Goal: Information Seeking & Learning: Learn about a topic

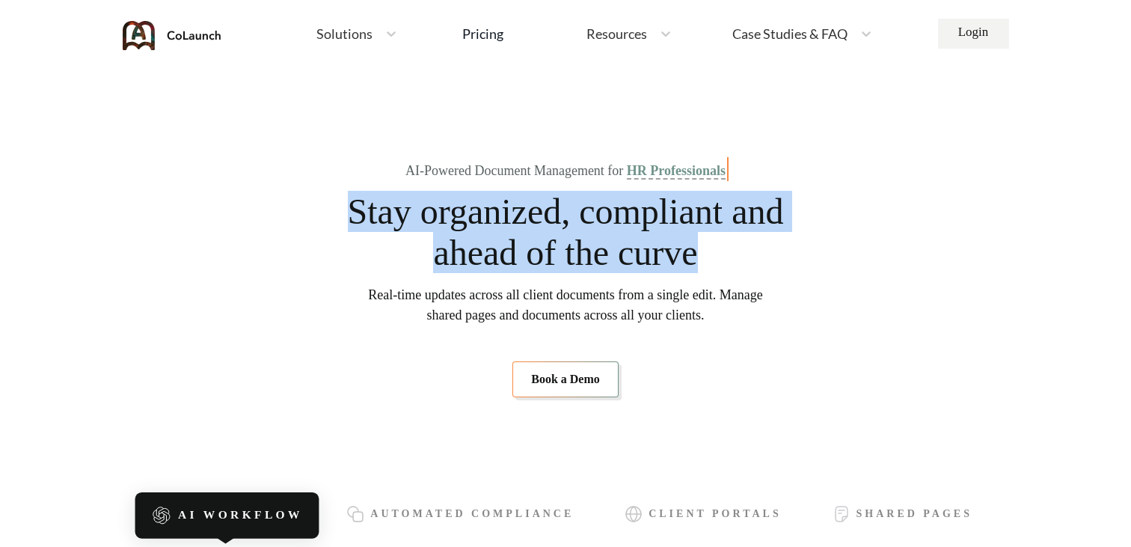
click at [760, 259] on span "Stay organized, compliant and ahead of the curve" at bounding box center [565, 232] width 438 height 82
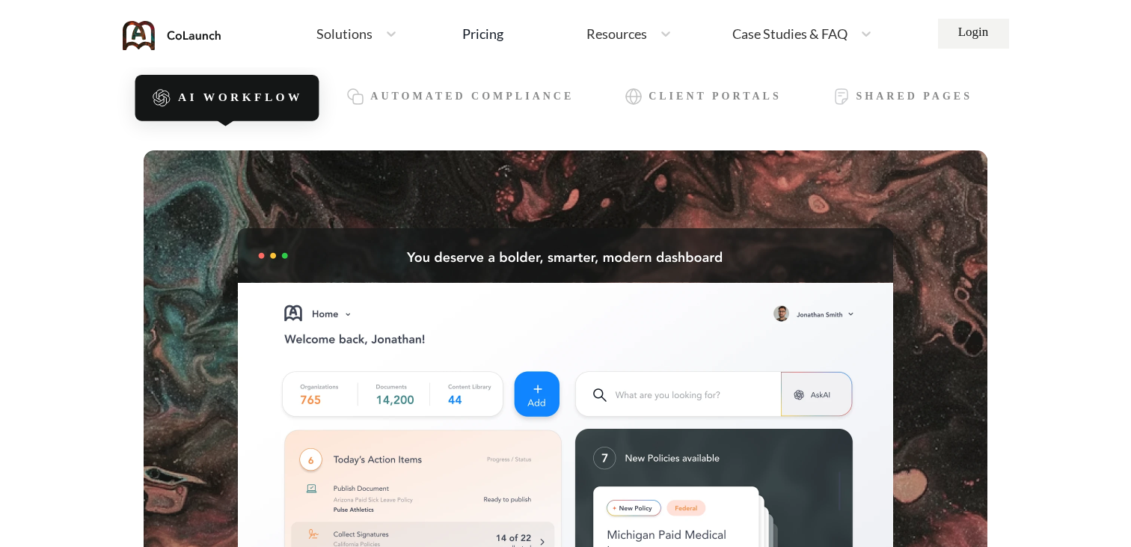
click at [506, 254] on img at bounding box center [566, 416] width 844 height 532
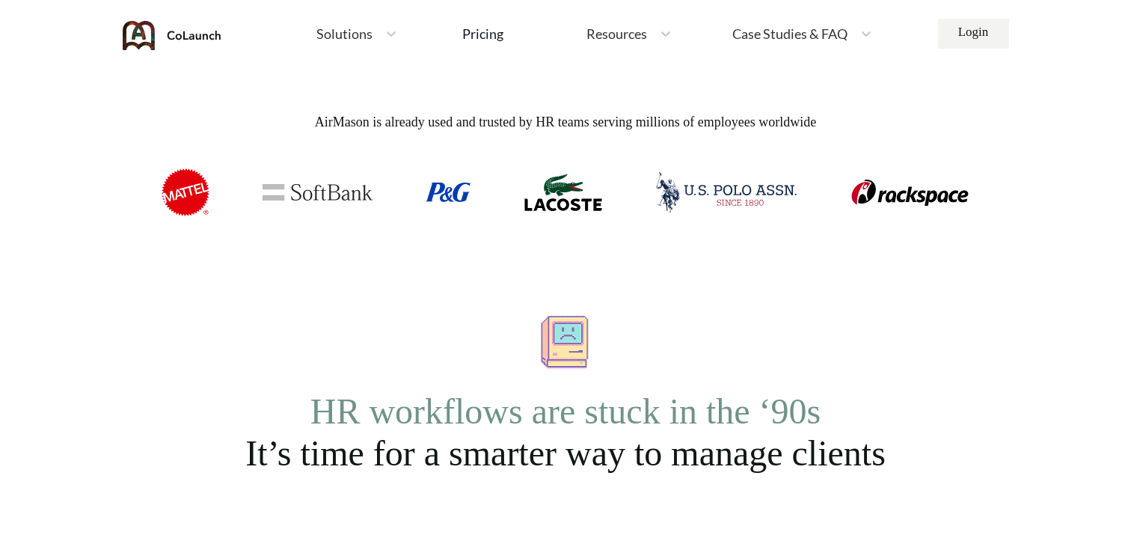
scroll to position [999, 0]
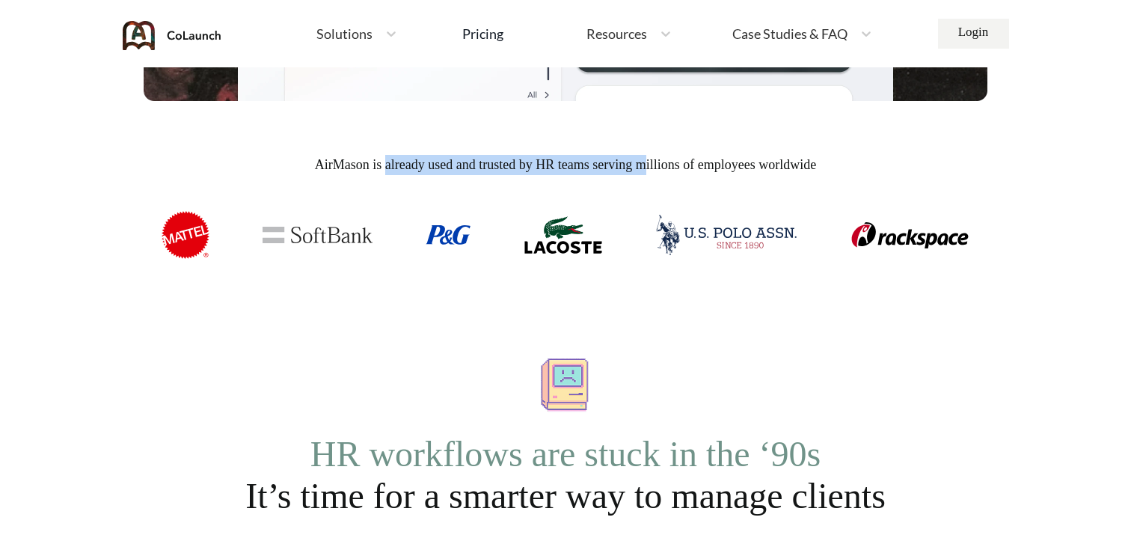
drag, startPoint x: 366, startPoint y: 166, endPoint x: 651, endPoint y: 163, distance: 284.9
click at [651, 163] on span "AirMason is already used and trusted by HR teams serving millions of employees …" at bounding box center [566, 165] width 844 height 20
click at [462, 170] on span "AirMason is already used and trusted by HR teams serving millions of employees …" at bounding box center [566, 165] width 844 height 20
drag, startPoint x: 471, startPoint y: 164, endPoint x: 686, endPoint y: 173, distance: 215.6
click at [686, 173] on span "AirMason is already used and trusted by HR teams serving millions of employees …" at bounding box center [566, 165] width 844 height 20
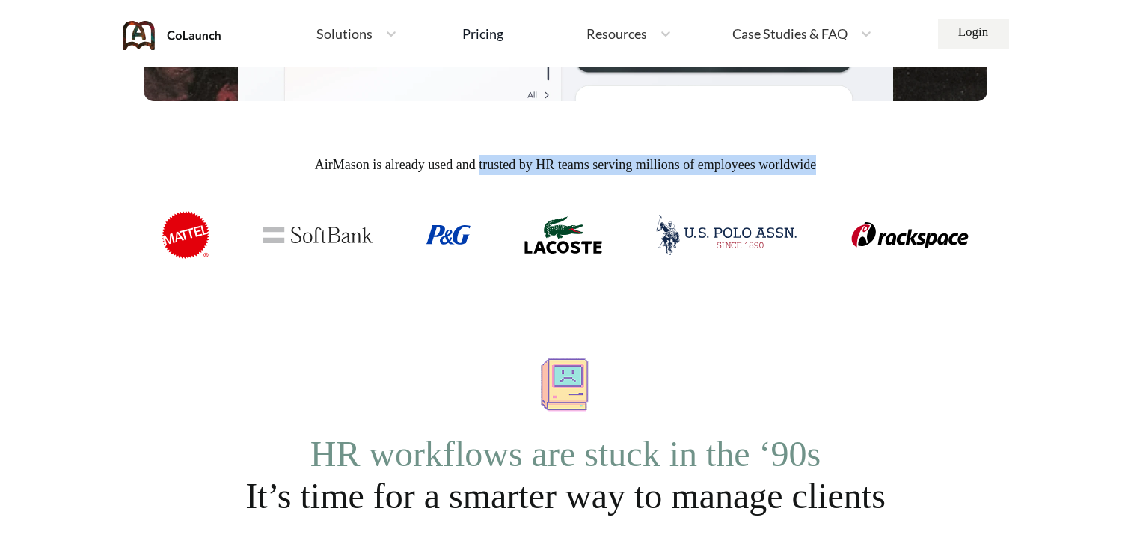
click at [841, 165] on span "AirMason is already used and trusted by HR teams serving millions of employees …" at bounding box center [566, 165] width 844 height 20
copy span "trusted by HR teams serving millions of employees worldwide"
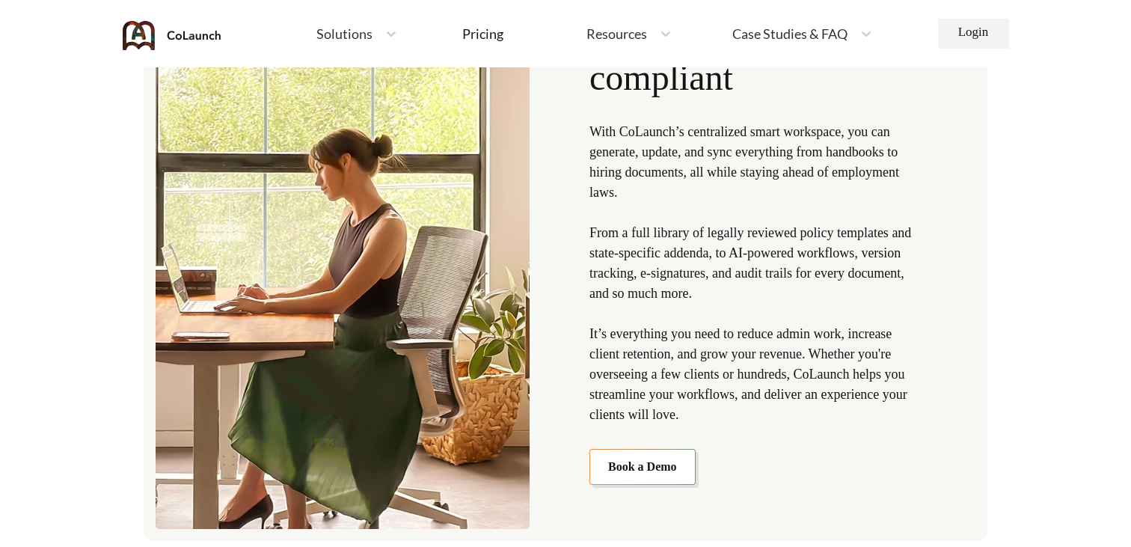
scroll to position [1703, 0]
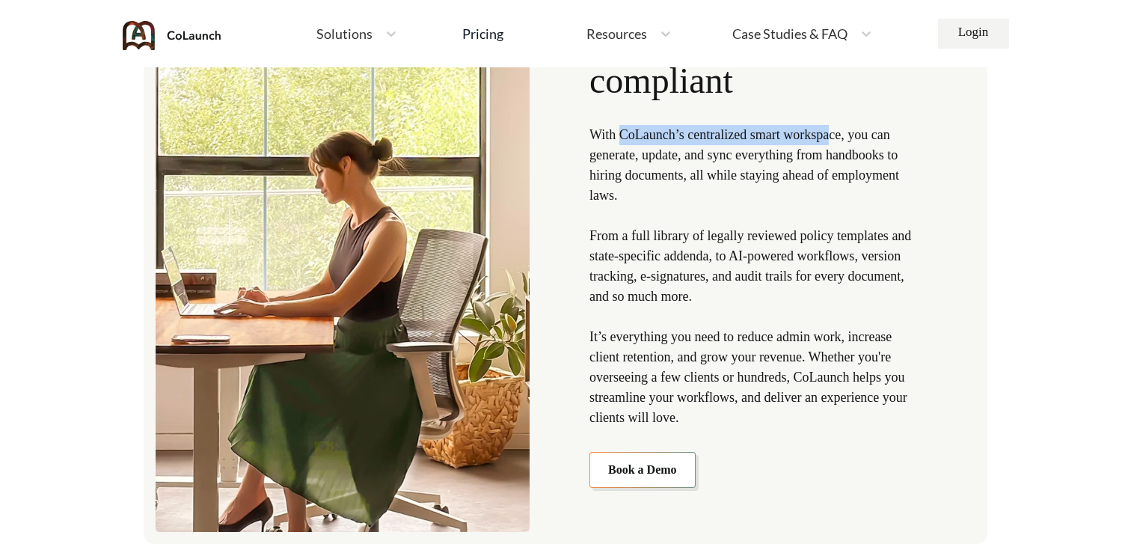
drag, startPoint x: 620, startPoint y: 135, endPoint x: 843, endPoint y: 142, distance: 223.0
click at [843, 142] on p "With CoLaunch’s centralized smart workspace, you can generate, update, and sync…" at bounding box center [755, 276] width 332 height 303
click at [634, 233] on p "With CoLaunch’s centralized smart workspace, you can generate, update, and sync…" at bounding box center [755, 276] width 332 height 303
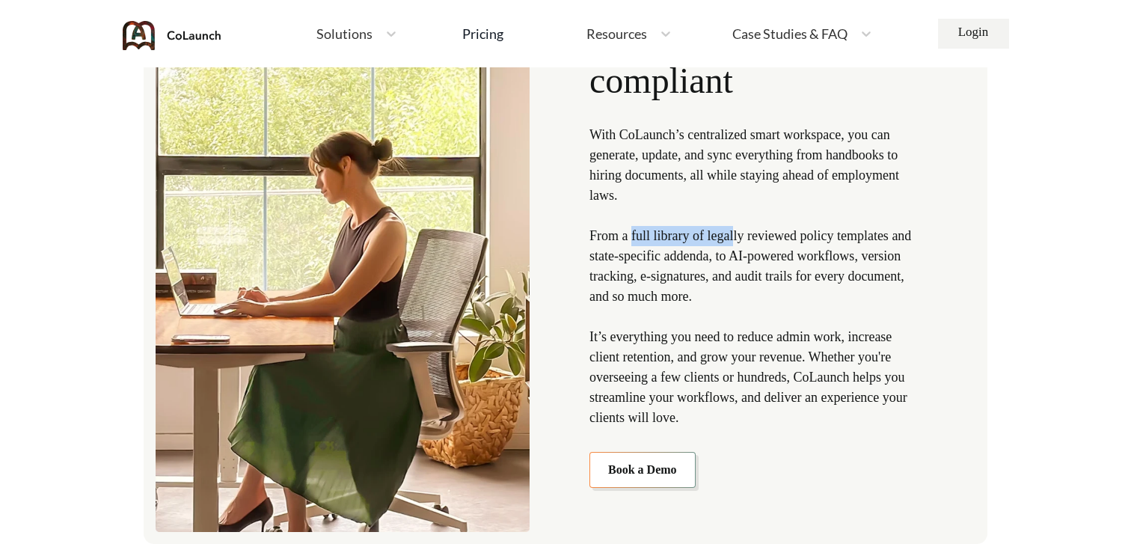
drag, startPoint x: 634, startPoint y: 233, endPoint x: 740, endPoint y: 235, distance: 106.2
click at [740, 235] on p "With CoLaunch’s centralized smart workspace, you can generate, update, and sync…" at bounding box center [755, 276] width 332 height 303
click at [749, 255] on p "With CoLaunch’s centralized smart workspace, you can generate, update, and sync…" at bounding box center [755, 276] width 332 height 303
copy p "full library of legally reviewed policy templates and state-specific addenda"
click at [659, 265] on p "With CoLaunch’s centralized smart workspace, you can generate, update, and sync…" at bounding box center [755, 276] width 332 height 303
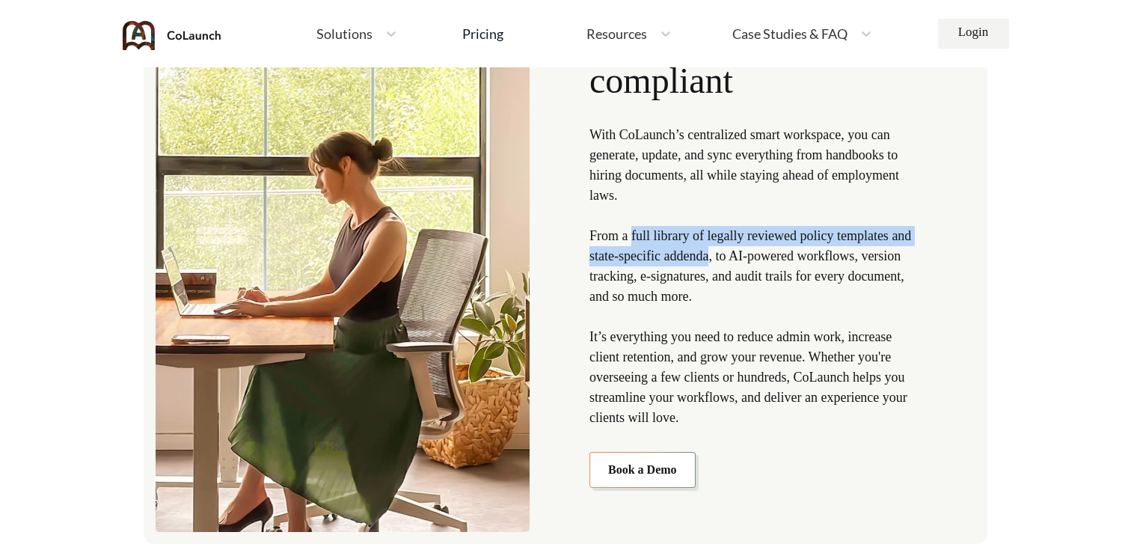
drag, startPoint x: 633, startPoint y: 236, endPoint x: 749, endPoint y: 251, distance: 117.0
click at [749, 251] on p "With CoLaunch’s centralized smart workspace, you can generate, update, and sync…" at bounding box center [755, 276] width 332 height 303
copy p "full library of legally reviewed policy templates and state-specific addenda"
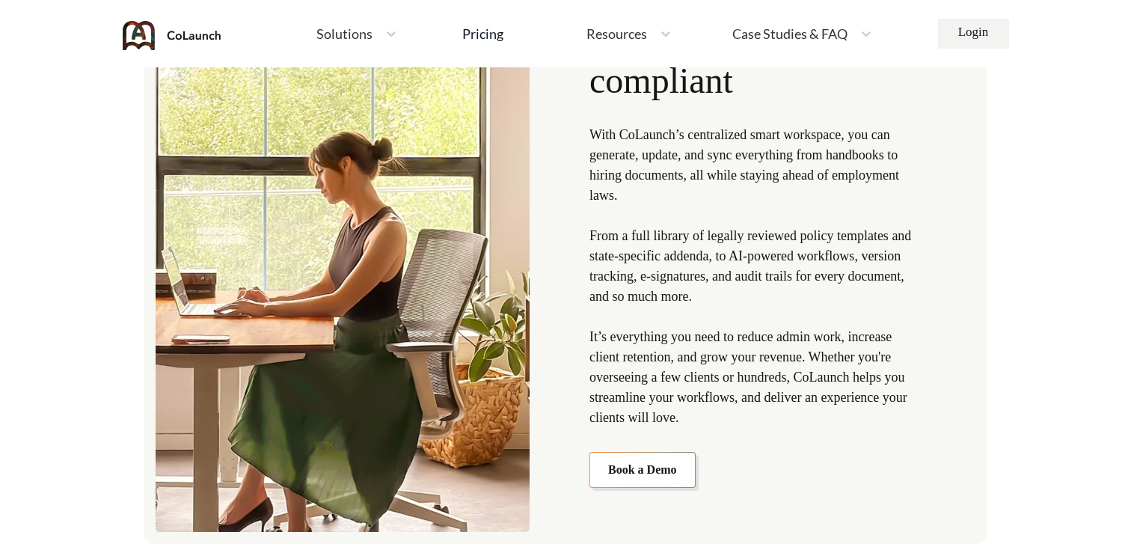
click at [723, 274] on p "With CoLaunch’s centralized smart workspace, you can generate, update, and sync…" at bounding box center [755, 276] width 332 height 303
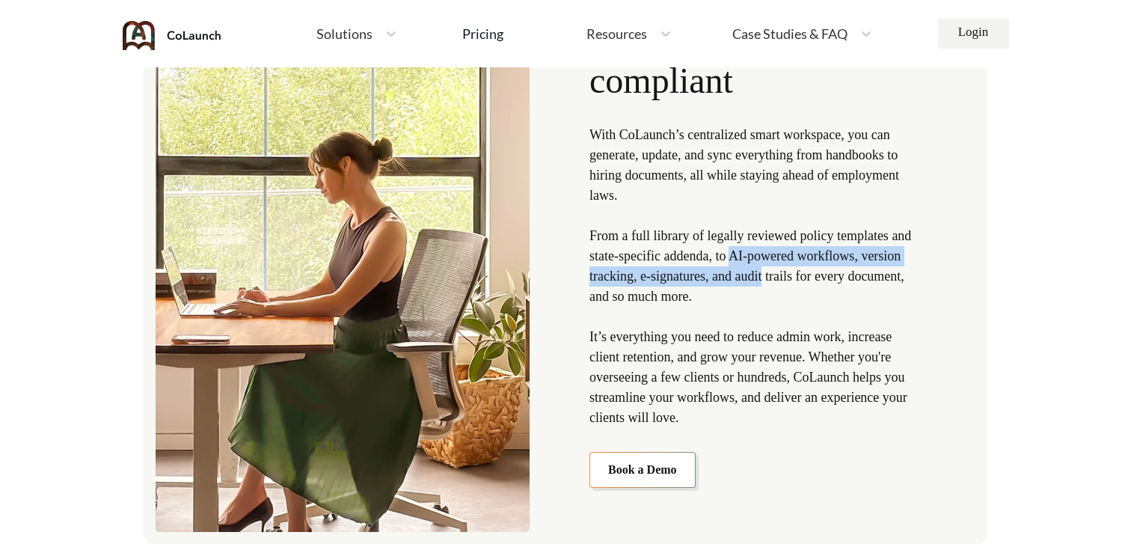
drag, startPoint x: 775, startPoint y: 255, endPoint x: 825, endPoint y: 273, distance: 52.5
click at [825, 273] on p "With CoLaunch’s centralized smart workspace, you can generate, update, and sync…" at bounding box center [755, 276] width 332 height 303
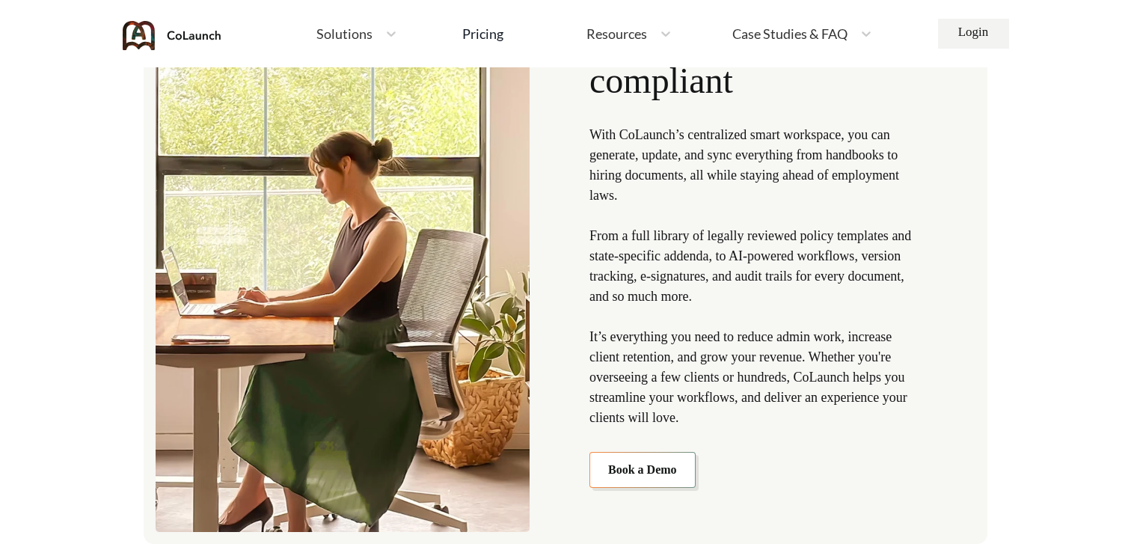
click at [825, 274] on p "With CoLaunch’s centralized smart workspace, you can generate, update, and sync…" at bounding box center [755, 276] width 332 height 303
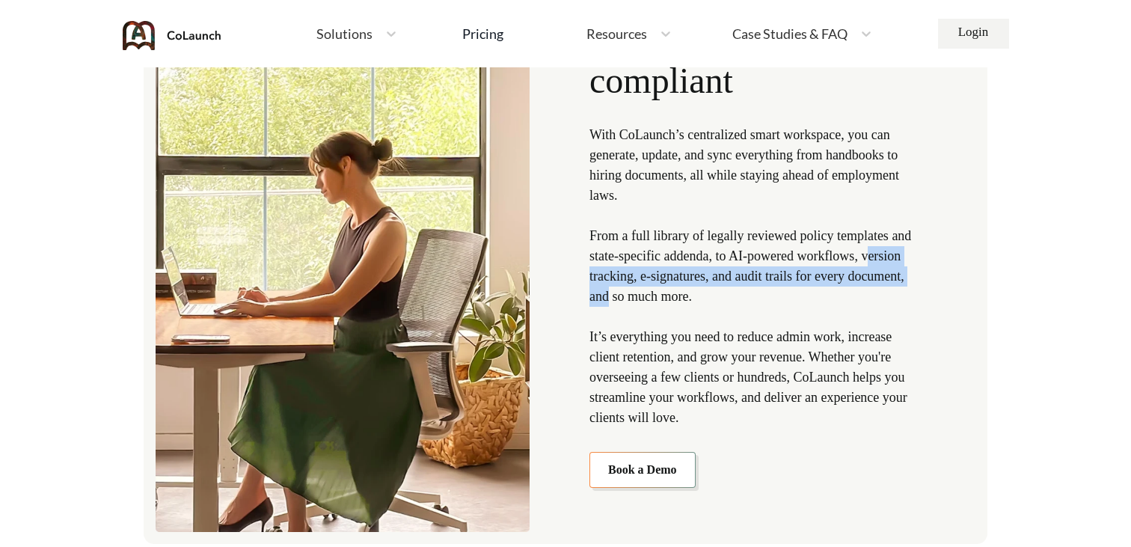
drag, startPoint x: 594, startPoint y: 276, endPoint x: 675, endPoint y: 290, distance: 82.0
click at [675, 290] on p "With CoLaunch’s centralized smart workspace, you can generate, update, and sync…" at bounding box center [755, 276] width 332 height 303
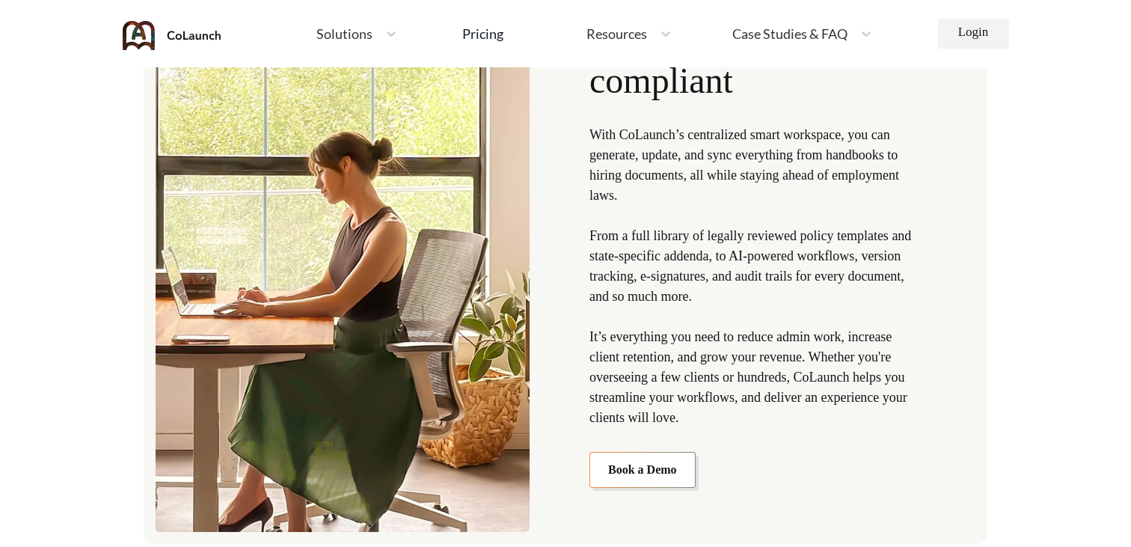
click at [665, 290] on p "With CoLaunch’s centralized smart workspace, you can generate, update, and sync…" at bounding box center [755, 276] width 332 height 303
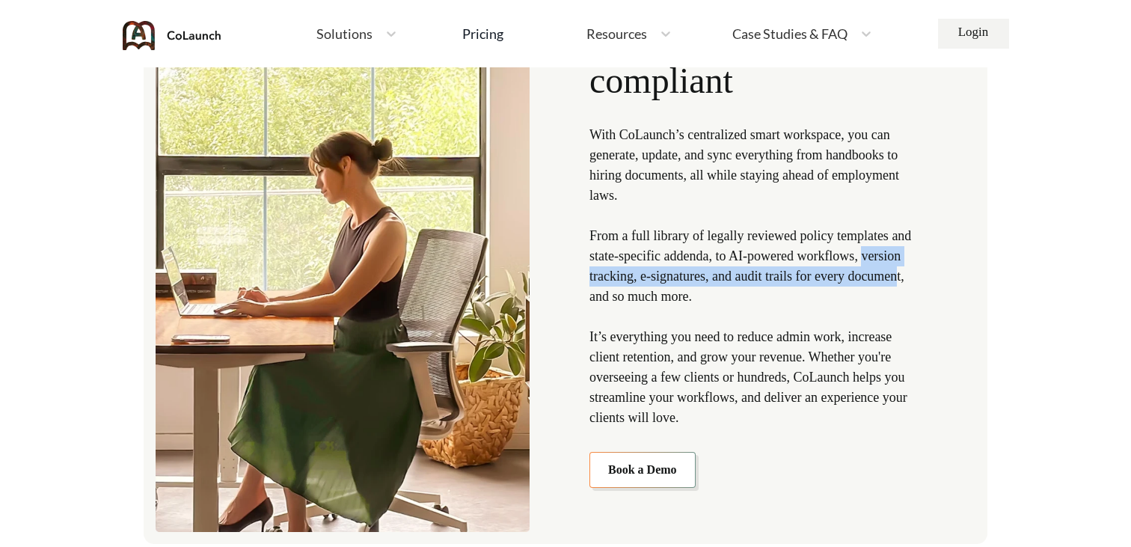
drag, startPoint x: 647, startPoint y: 295, endPoint x: 580, endPoint y: 271, distance: 70.5
click at [580, 271] on div "Save time while keeping clients compliant With CoLaunch’s centralized smart wor…" at bounding box center [566, 221] width 844 height 646
copy p "version tracking, e-signatures, and audit trails for every documen"
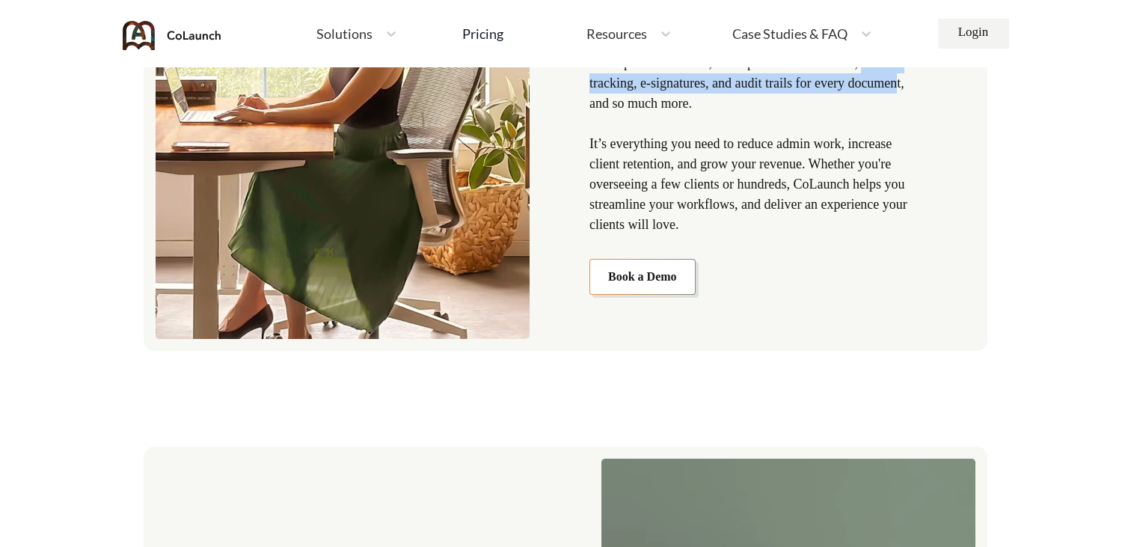
scroll to position [2204, 0]
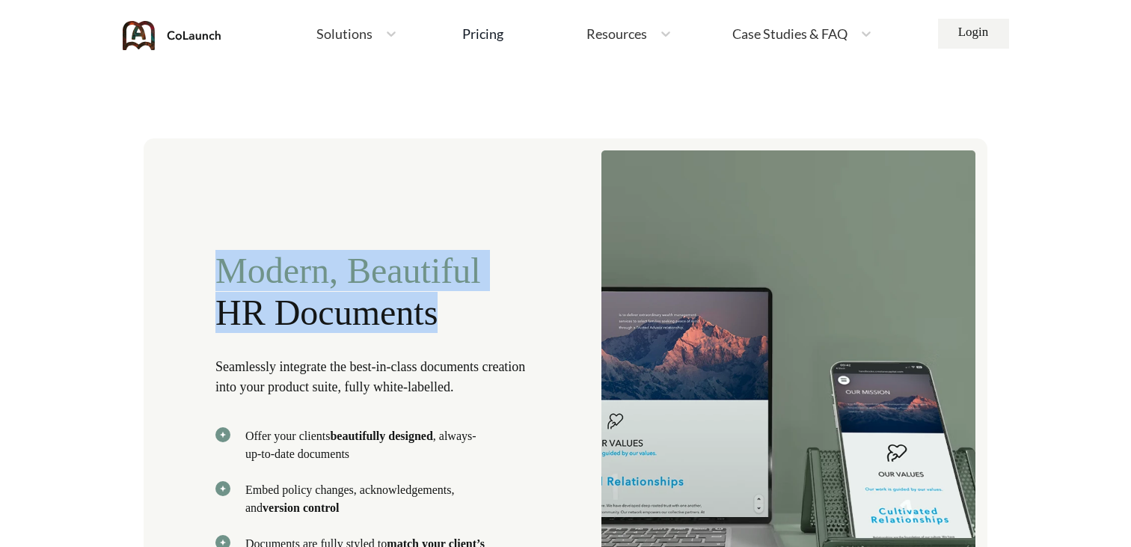
drag, startPoint x: 221, startPoint y: 272, endPoint x: 490, endPoint y: 297, distance: 270.3
click at [490, 297] on div "Modern, Beautiful HR Documents Seamlessly integrate the best-in-class documents…" at bounding box center [381, 473] width 332 height 446
copy div "Modern, Beautiful HR Documents"
